Goal: Check status: Check status

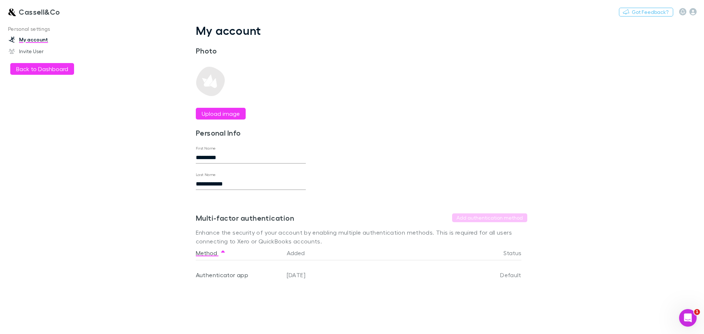
click at [31, 14] on h3 "Cassell&Co" at bounding box center [39, 11] width 41 height 9
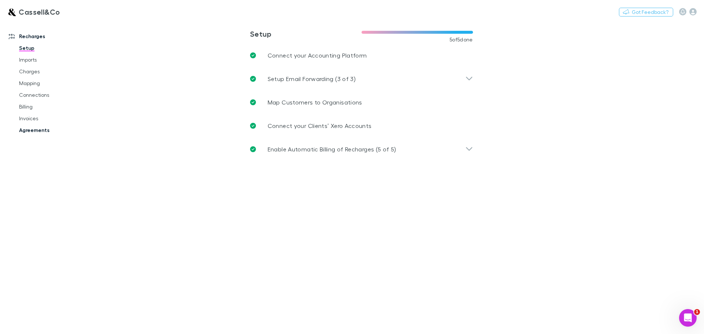
click at [33, 134] on link "Agreements" at bounding box center [55, 130] width 87 height 12
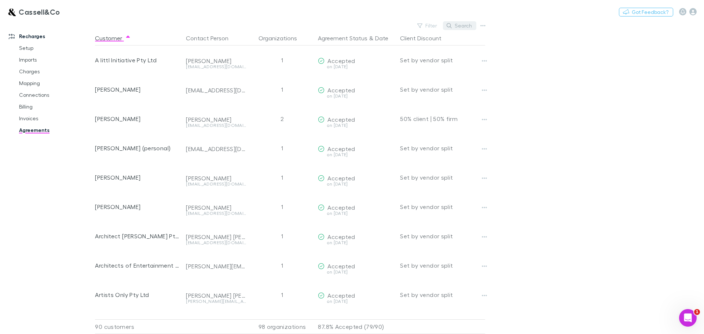
click at [456, 26] on button "Search" at bounding box center [459, 25] width 33 height 9
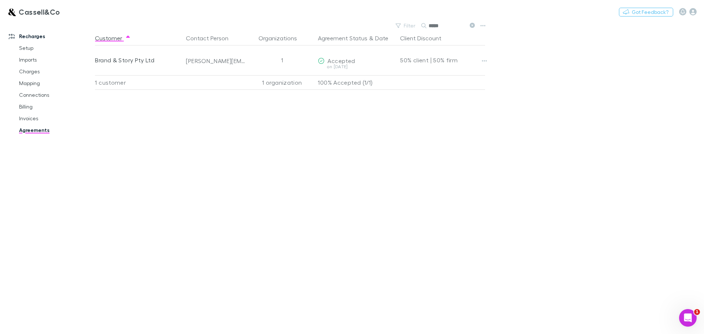
type input "*****"
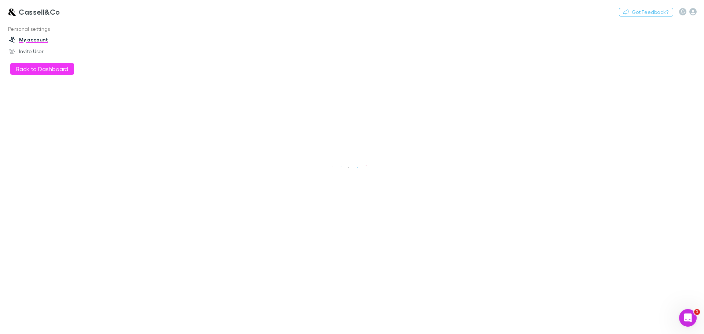
click at [19, 12] on h3 "Cassell&Co" at bounding box center [39, 11] width 41 height 9
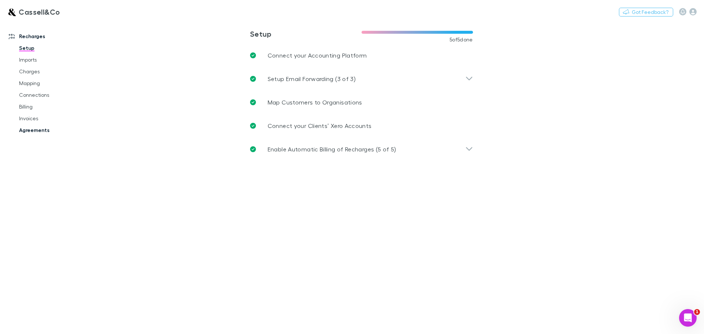
click at [38, 130] on link "Agreements" at bounding box center [55, 130] width 87 height 12
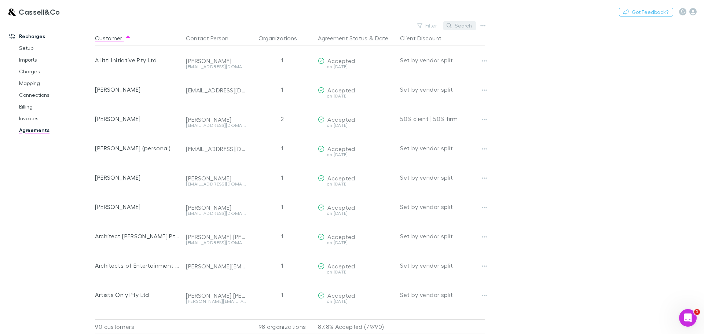
click at [457, 26] on button "Search" at bounding box center [459, 25] width 33 height 9
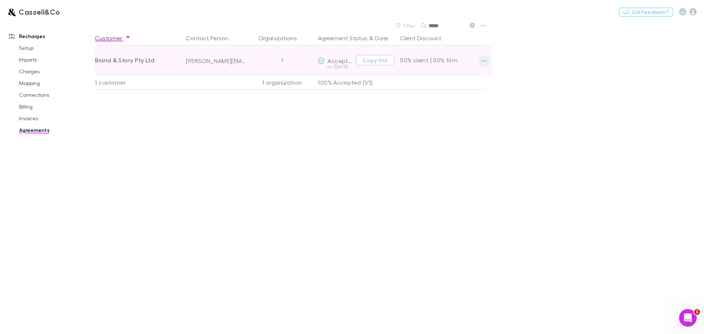
type input "*****"
click at [486, 57] on button "button" at bounding box center [484, 61] width 10 height 10
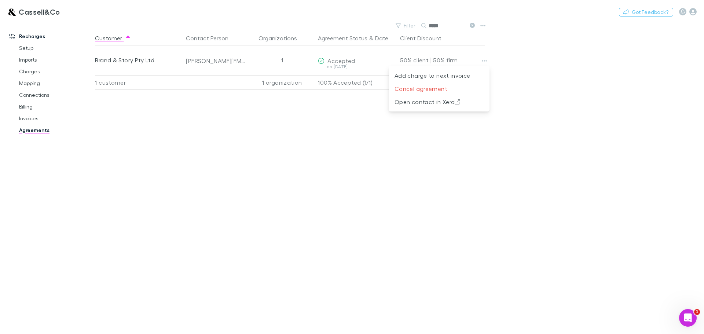
click at [565, 57] on div at bounding box center [352, 167] width 704 height 334
click at [25, 107] on link "Billing" at bounding box center [55, 107] width 87 height 12
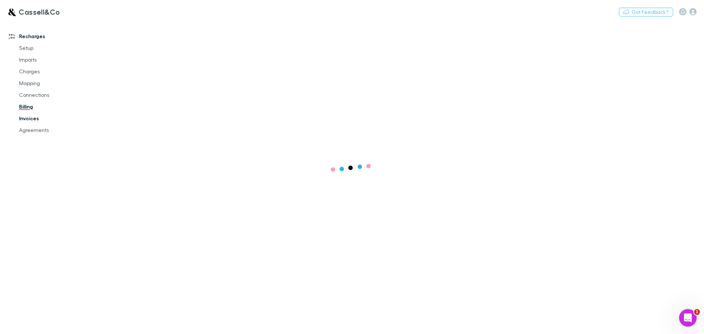
click at [25, 119] on link "Invoices" at bounding box center [55, 119] width 87 height 12
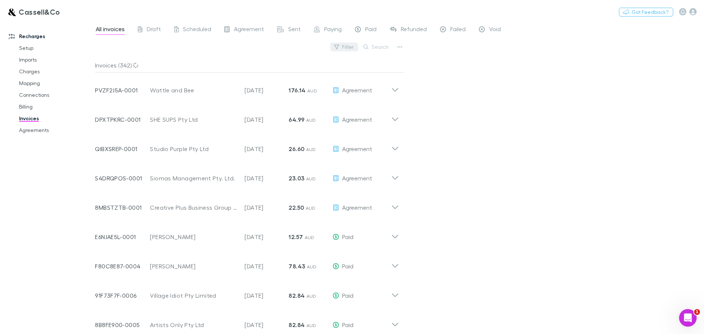
click at [346, 46] on button "Filter" at bounding box center [345, 47] width 28 height 9
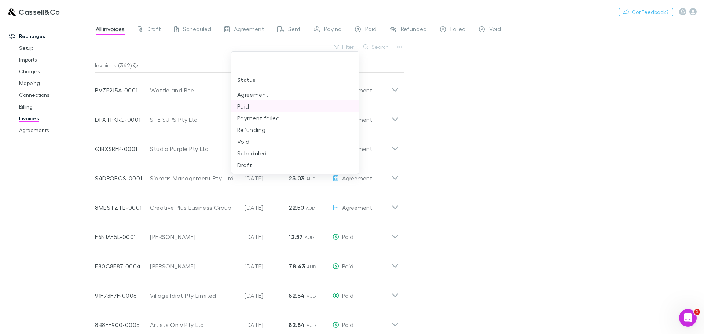
click at [242, 105] on li "Paid" at bounding box center [295, 107] width 128 height 12
click at [376, 47] on div at bounding box center [352, 167] width 704 height 334
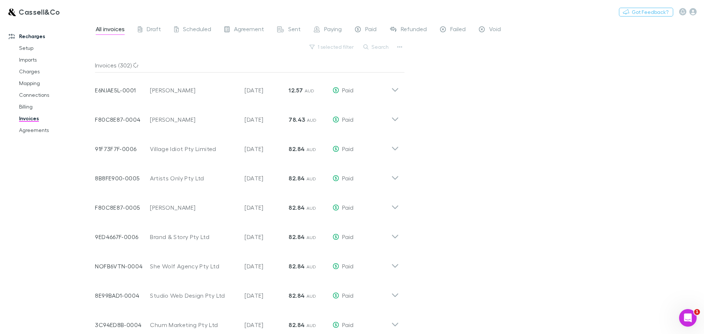
click at [378, 47] on button "Search" at bounding box center [376, 47] width 33 height 9
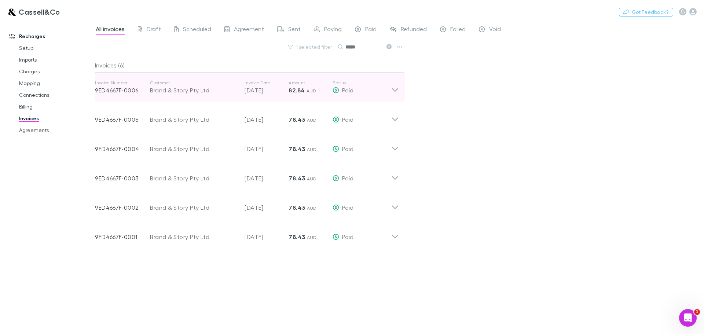
type input "*****"
click at [398, 92] on icon at bounding box center [395, 87] width 8 height 15
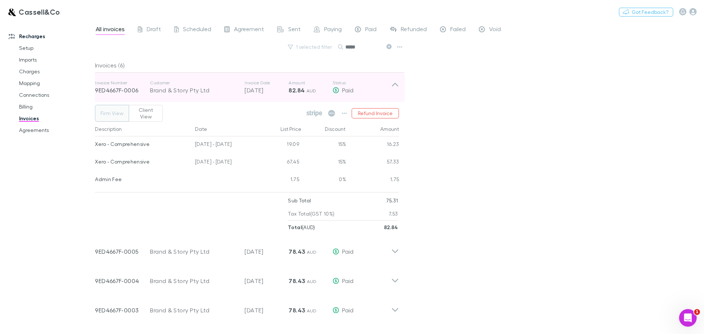
click at [398, 92] on icon at bounding box center [395, 87] width 8 height 15
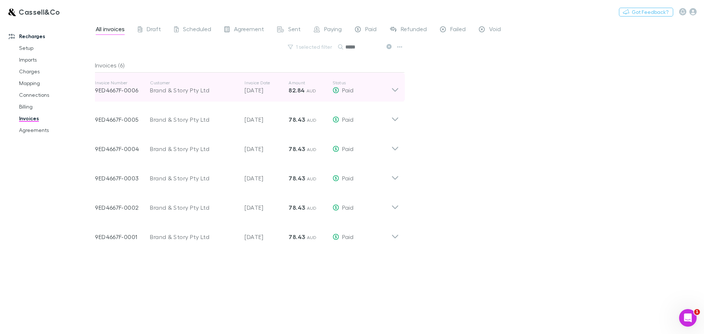
click at [394, 88] on icon at bounding box center [395, 87] width 8 height 15
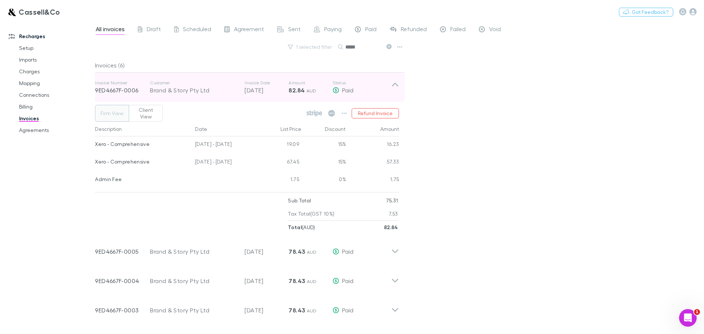
click at [394, 88] on icon at bounding box center [395, 87] width 8 height 15
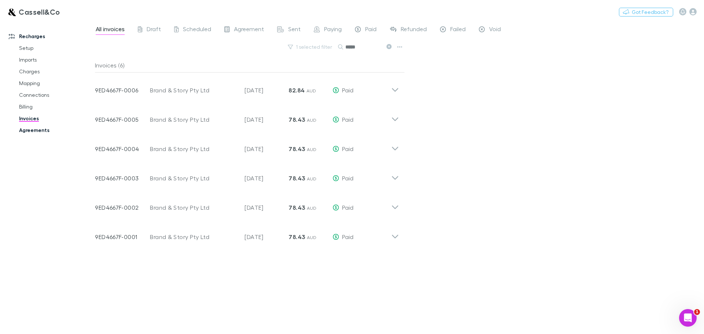
drag, startPoint x: 24, startPoint y: 110, endPoint x: 40, endPoint y: 132, distance: 27.8
click at [24, 110] on link "Billing" at bounding box center [55, 107] width 87 height 12
